Goal: Task Accomplishment & Management: Complete application form

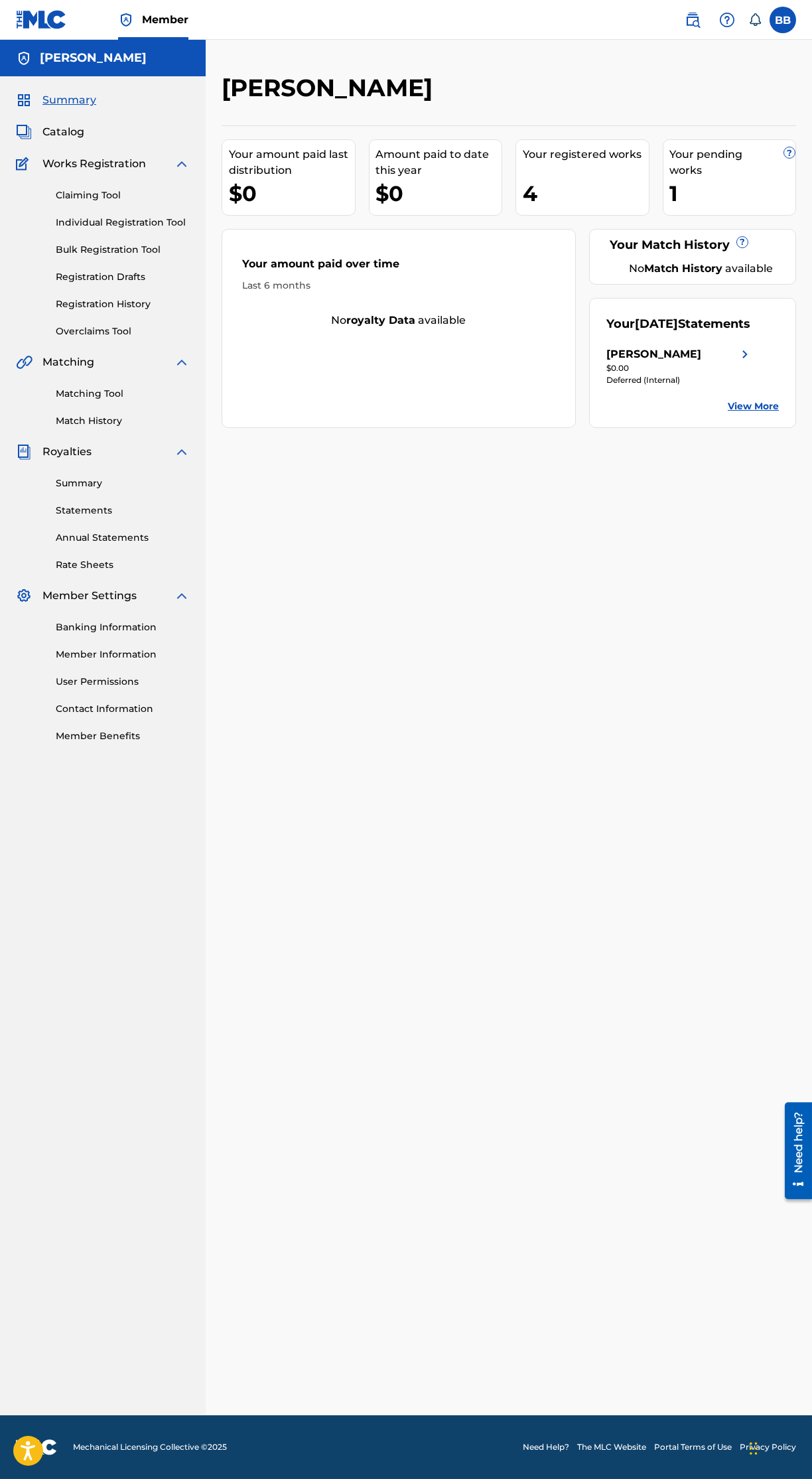
click at [150, 252] on link "Bulk Registration Tool" at bounding box center [123, 249] width 134 height 14
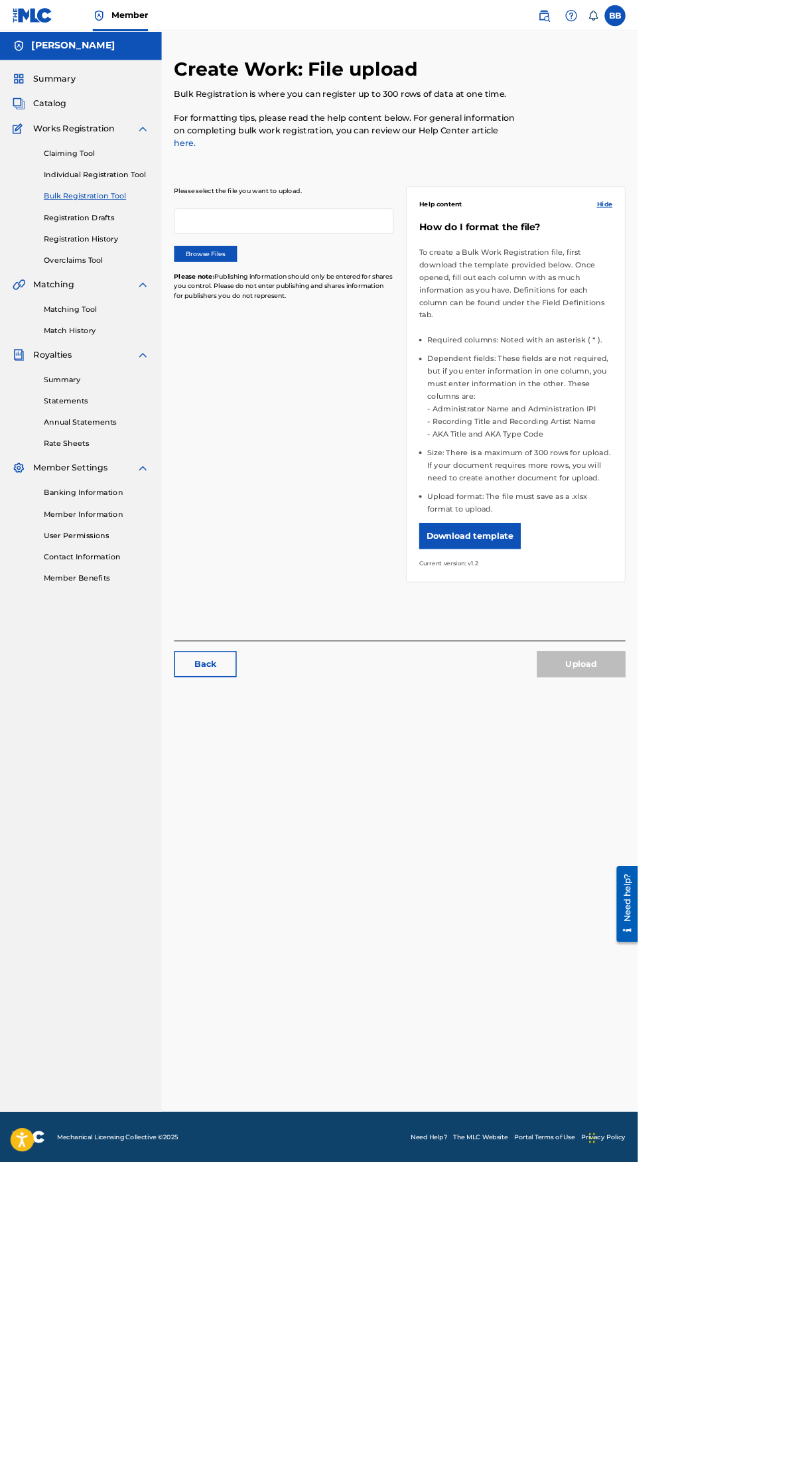
click at [280, 316] on label "Browse Files" at bounding box center [261, 322] width 80 height 20
click at [0, 0] on input "Browse Files" at bounding box center [0, 0] width 0 height 0
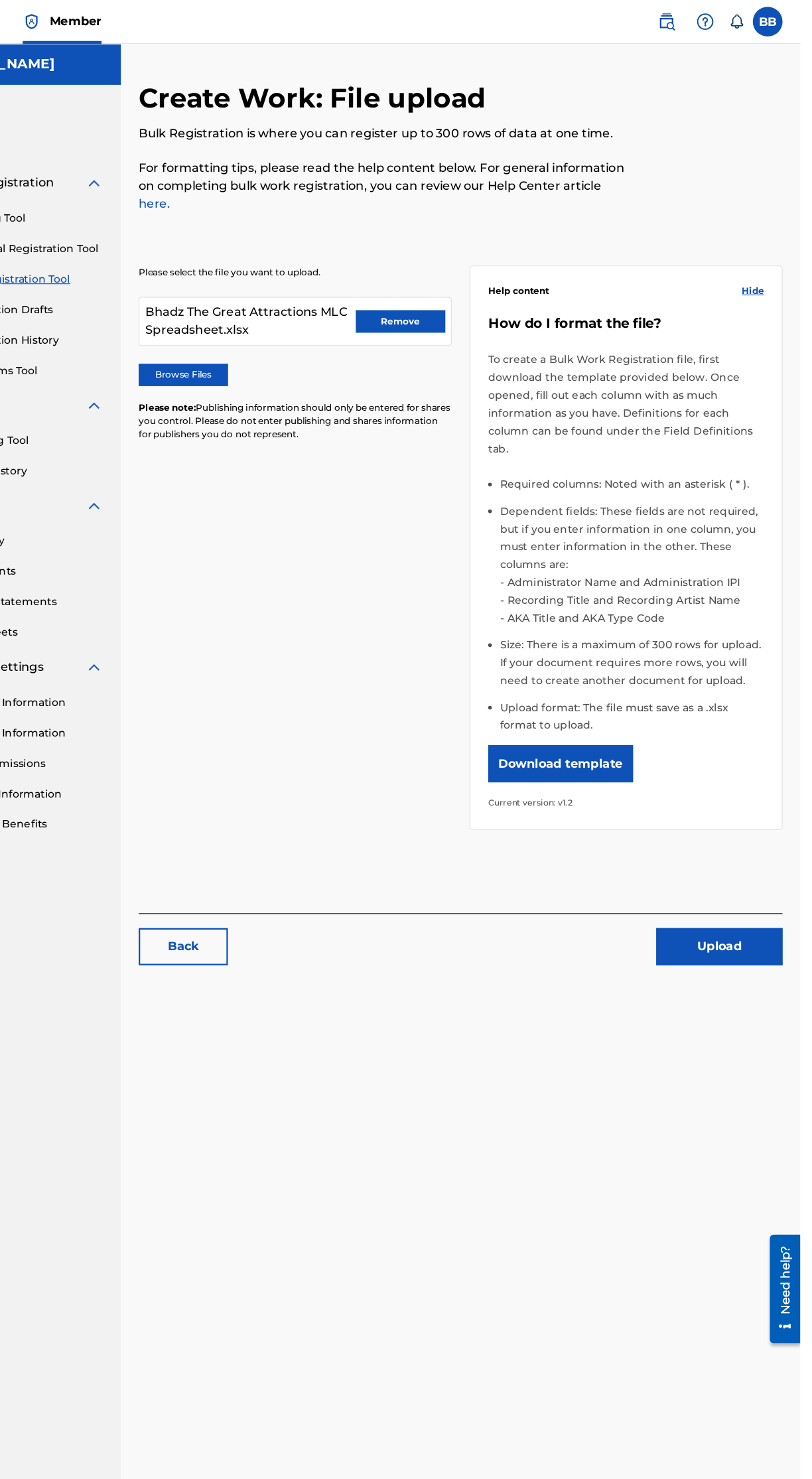
click at [773, 829] on button "Upload" at bounding box center [739, 845] width 113 height 33
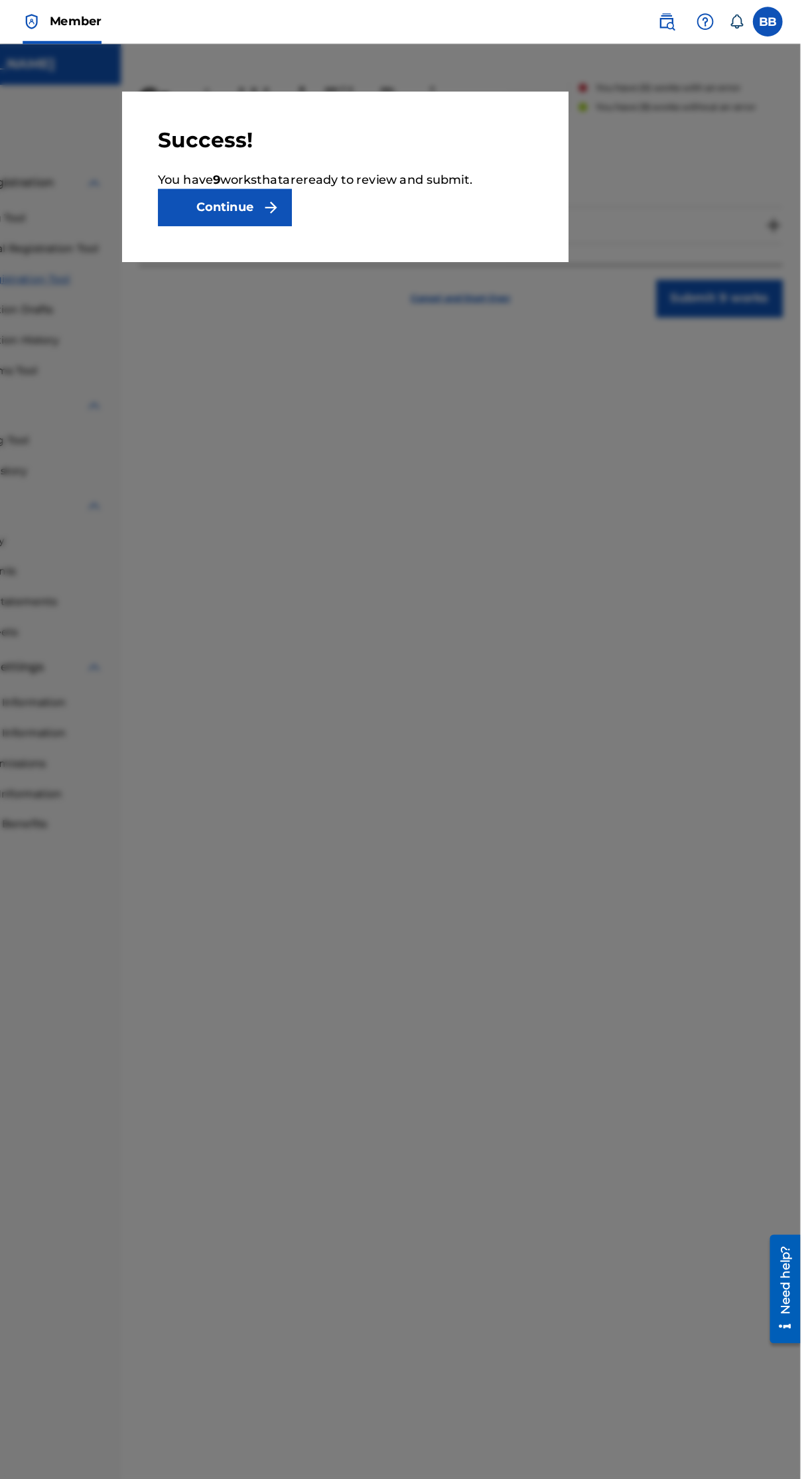
click at [358, 191] on button "Continue" at bounding box center [298, 186] width 120 height 33
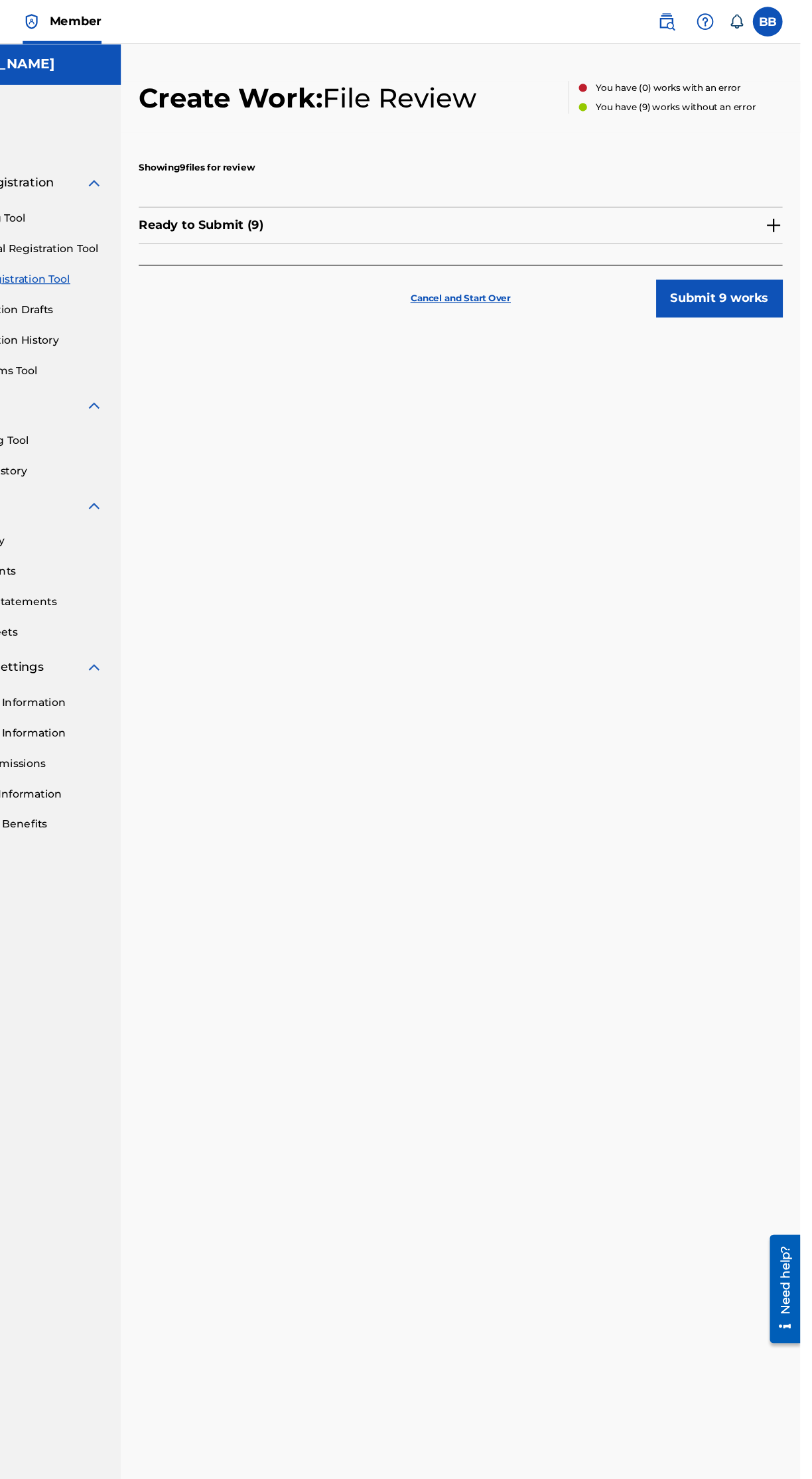
click at [790, 196] on img at bounding box center [787, 202] width 16 height 16
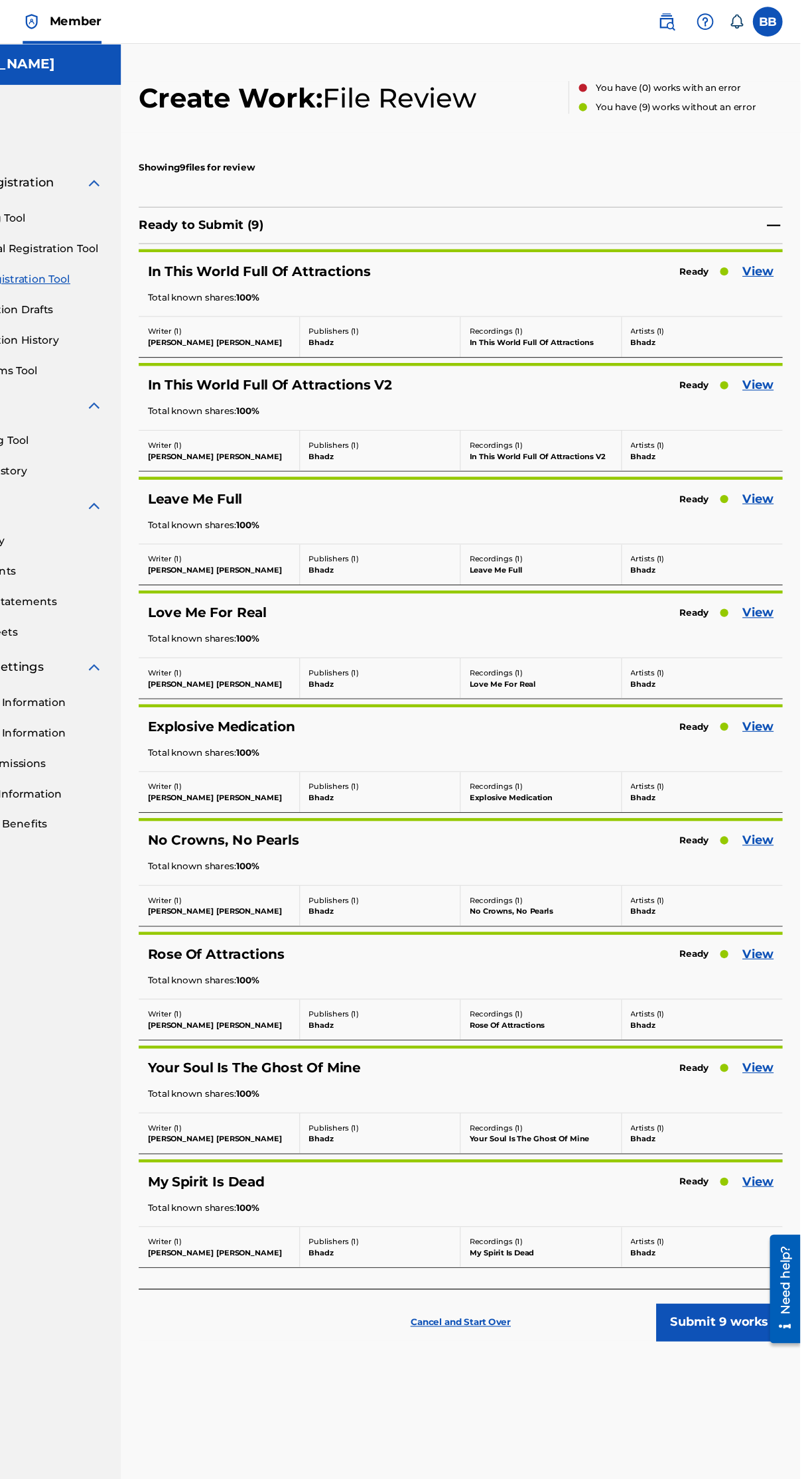
click at [772, 1179] on button "Submit 9 works" at bounding box center [739, 1180] width 113 height 33
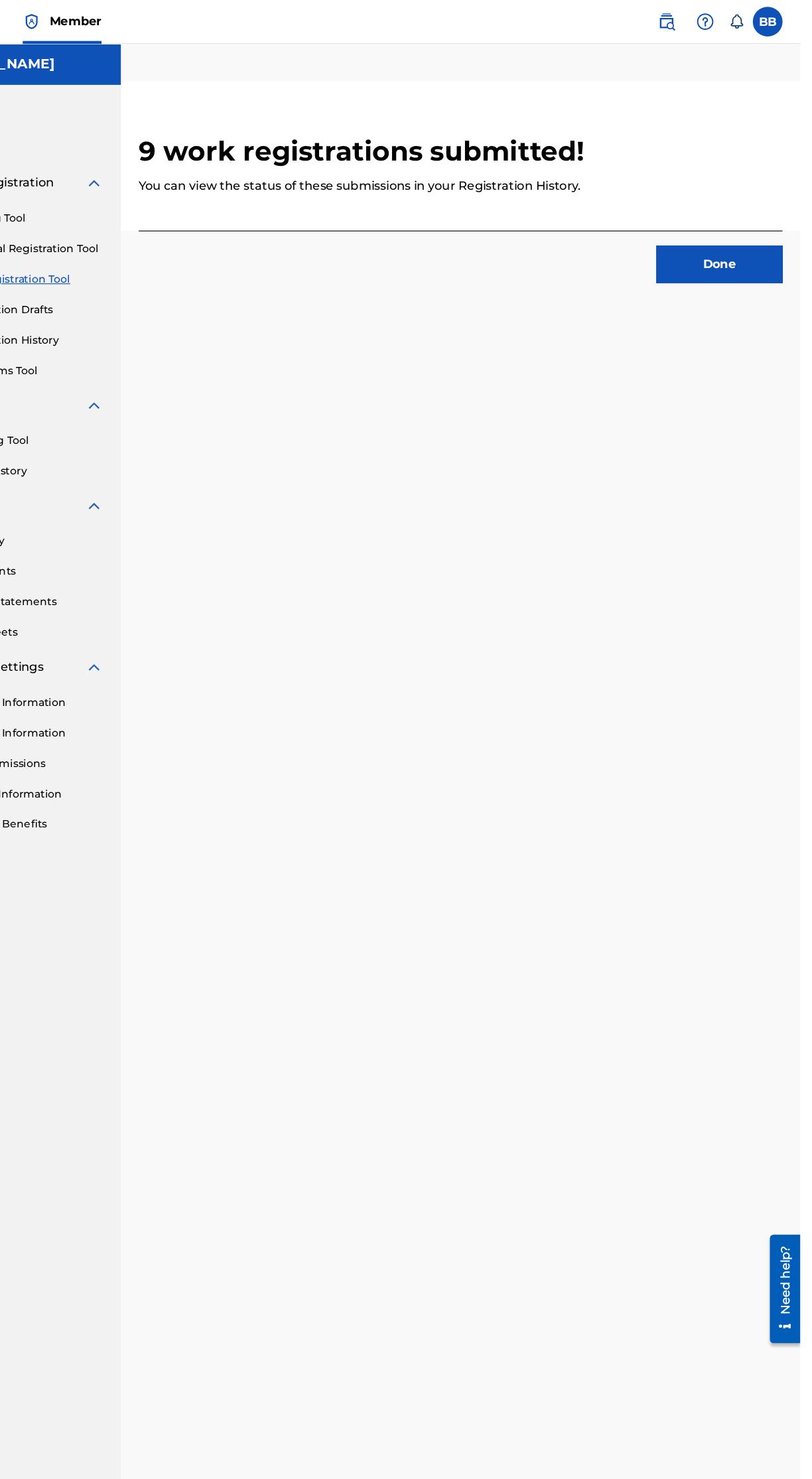
click at [777, 235] on button "Done" at bounding box center [739, 236] width 113 height 33
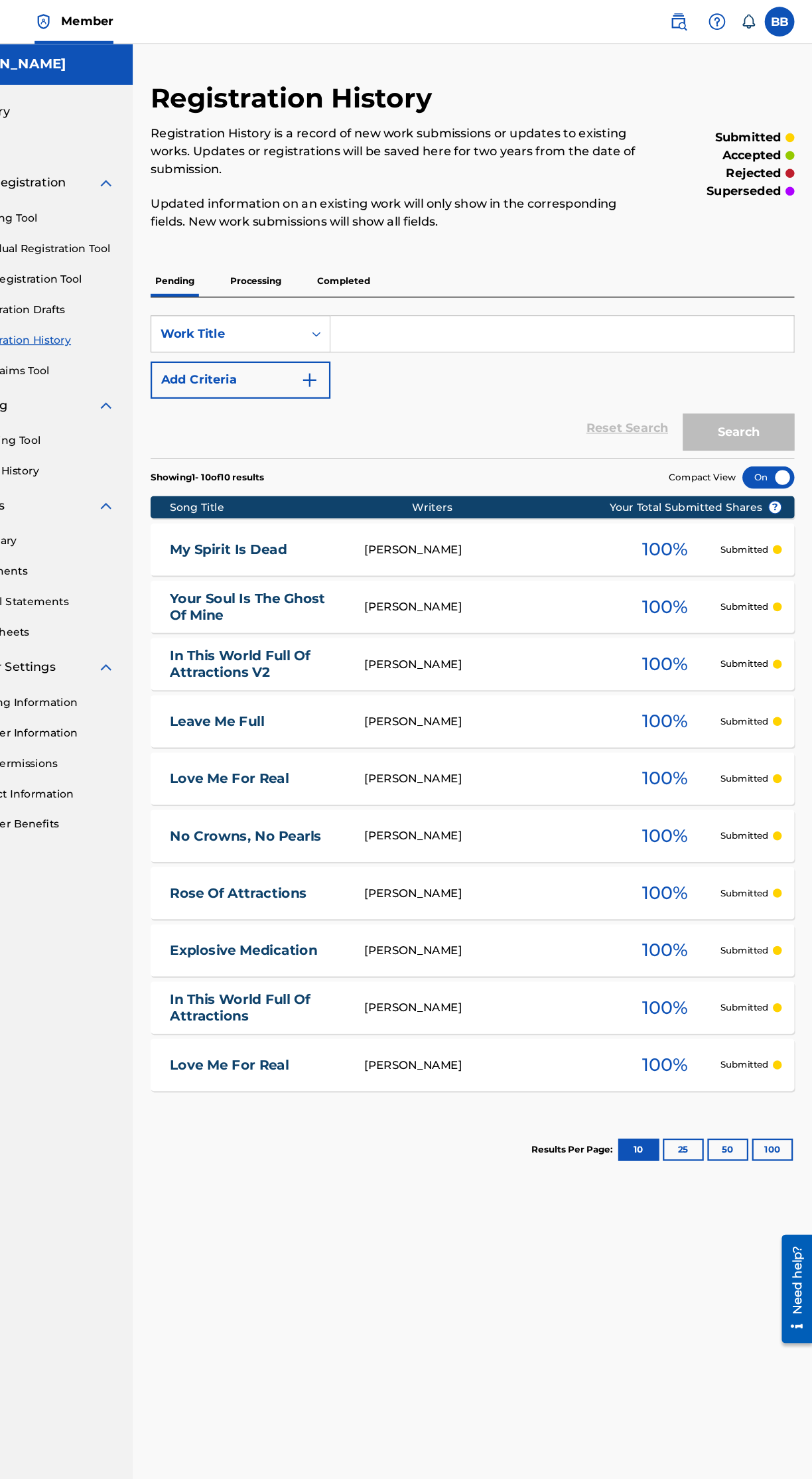
click at [330, 258] on p "Processing" at bounding box center [315, 251] width 54 height 28
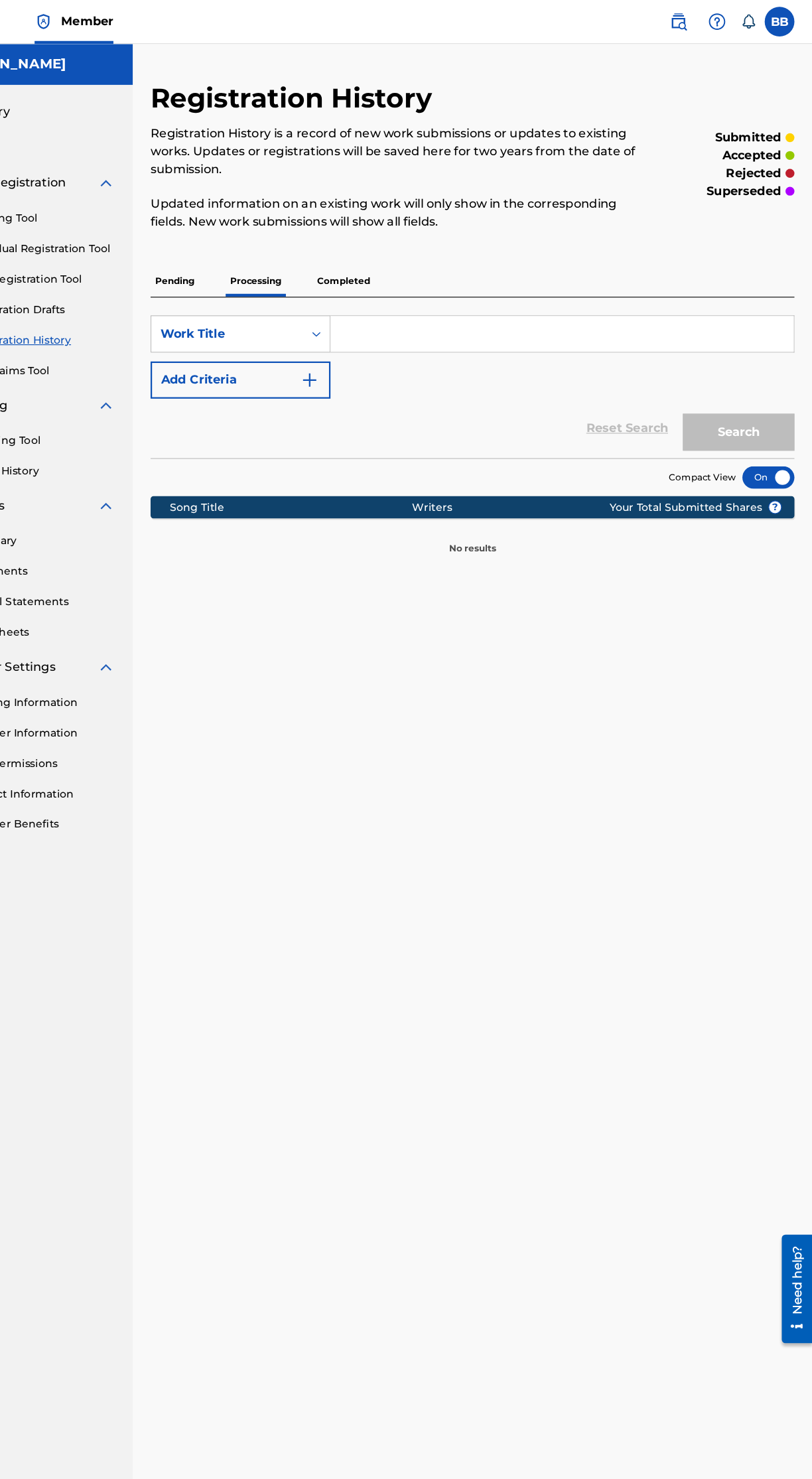
click at [244, 251] on p "Pending" at bounding box center [242, 251] width 43 height 28
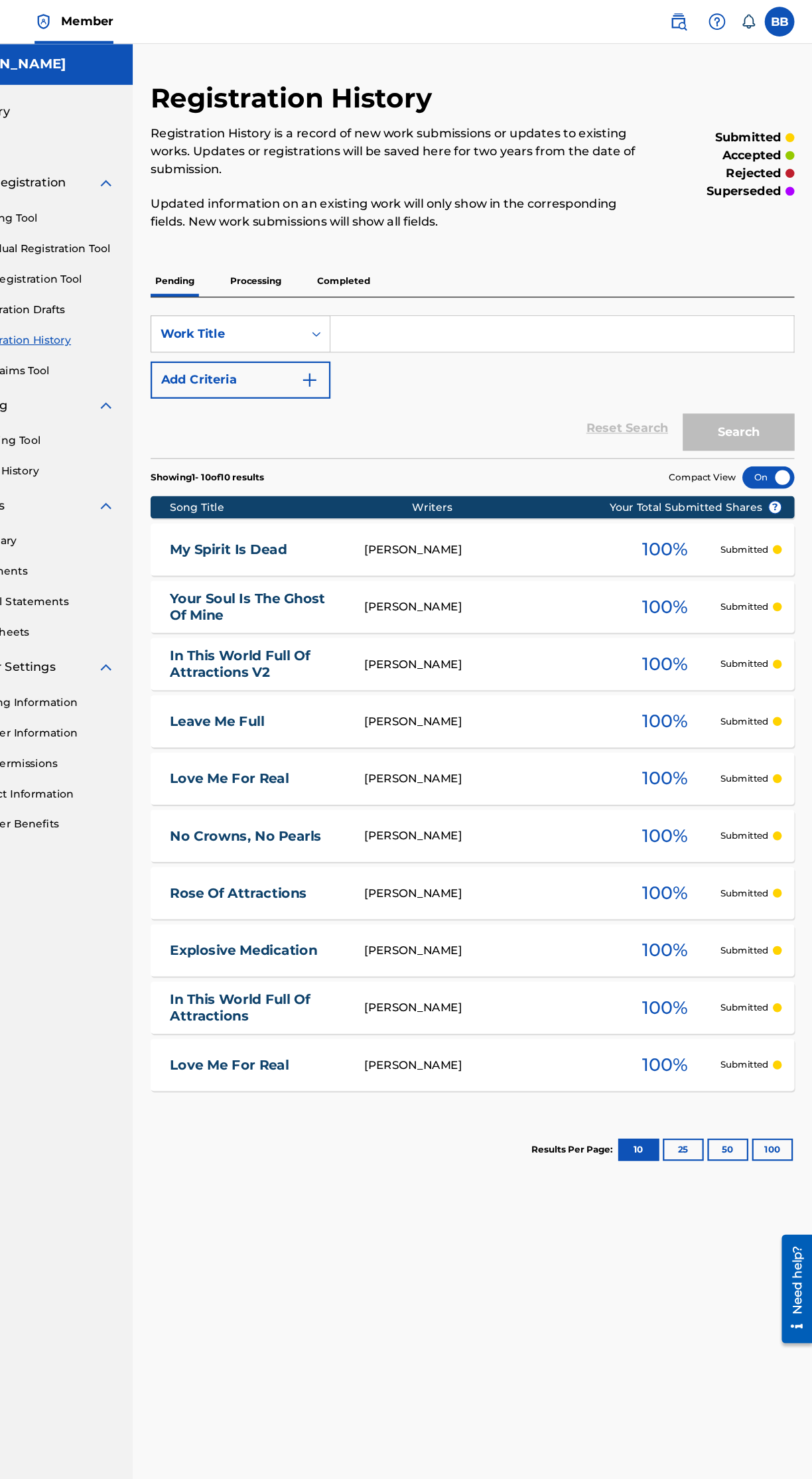
click at [257, 943] on link "Love Me For Real" at bounding box center [317, 951] width 156 height 15
click at [333, 487] on link "My Spirit Is Dead" at bounding box center [317, 491] width 156 height 15
